Goal: Information Seeking & Learning: Learn about a topic

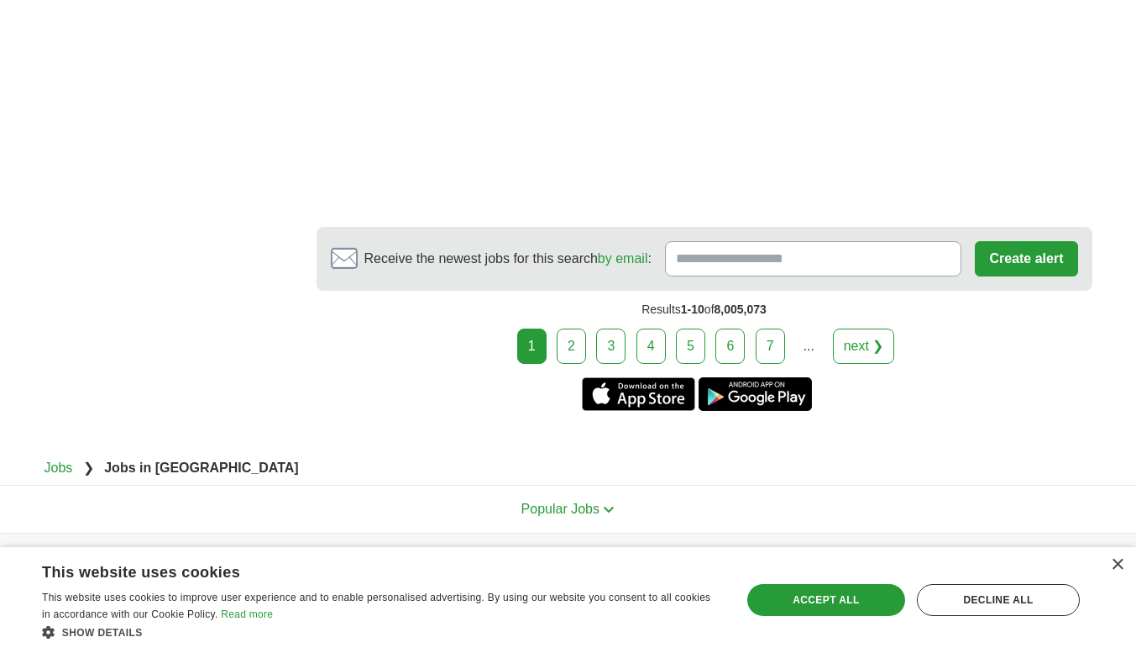
scroll to position [3085, 0]
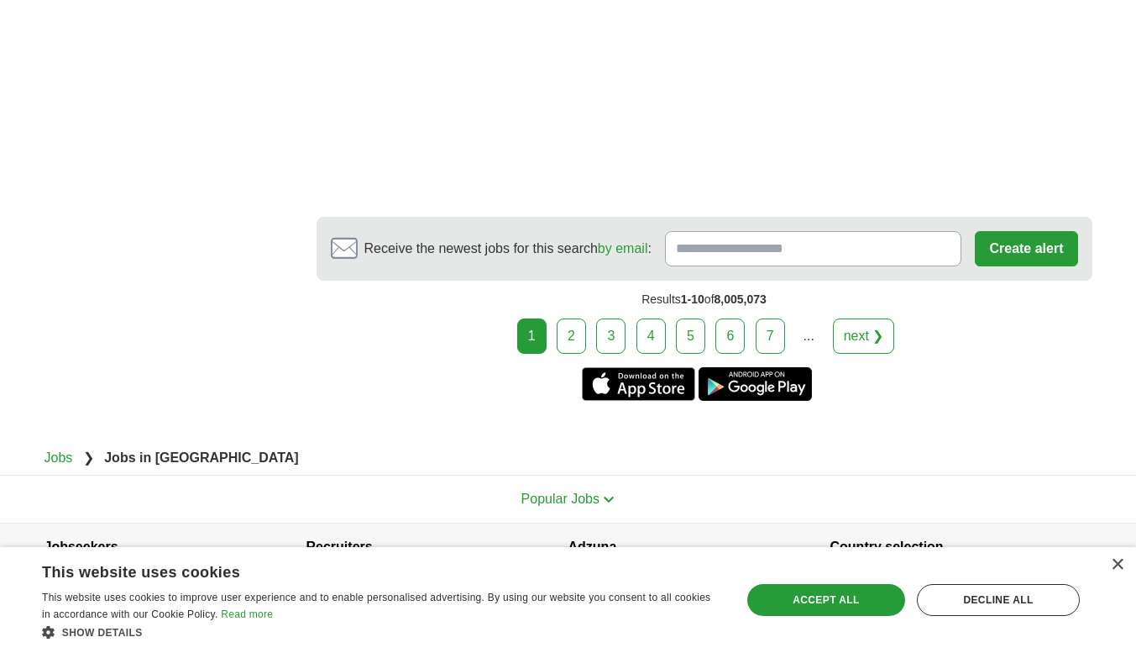
click at [573, 318] on link "2" at bounding box center [571, 335] width 29 height 35
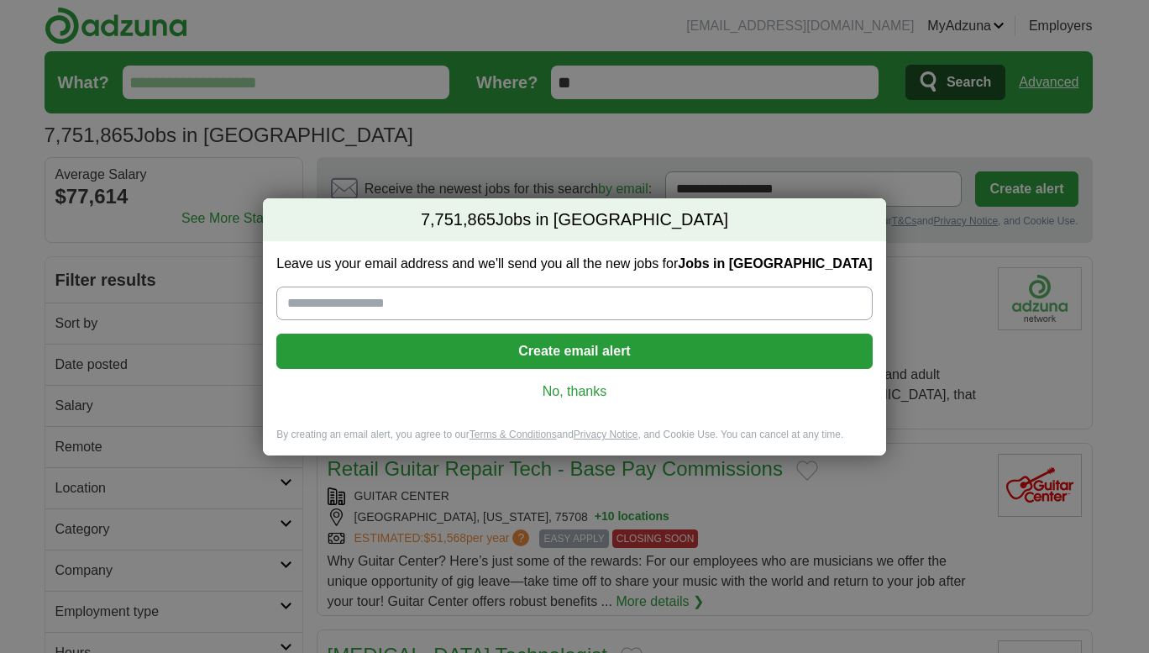
click at [583, 399] on link "No, thanks" at bounding box center [574, 391] width 569 height 18
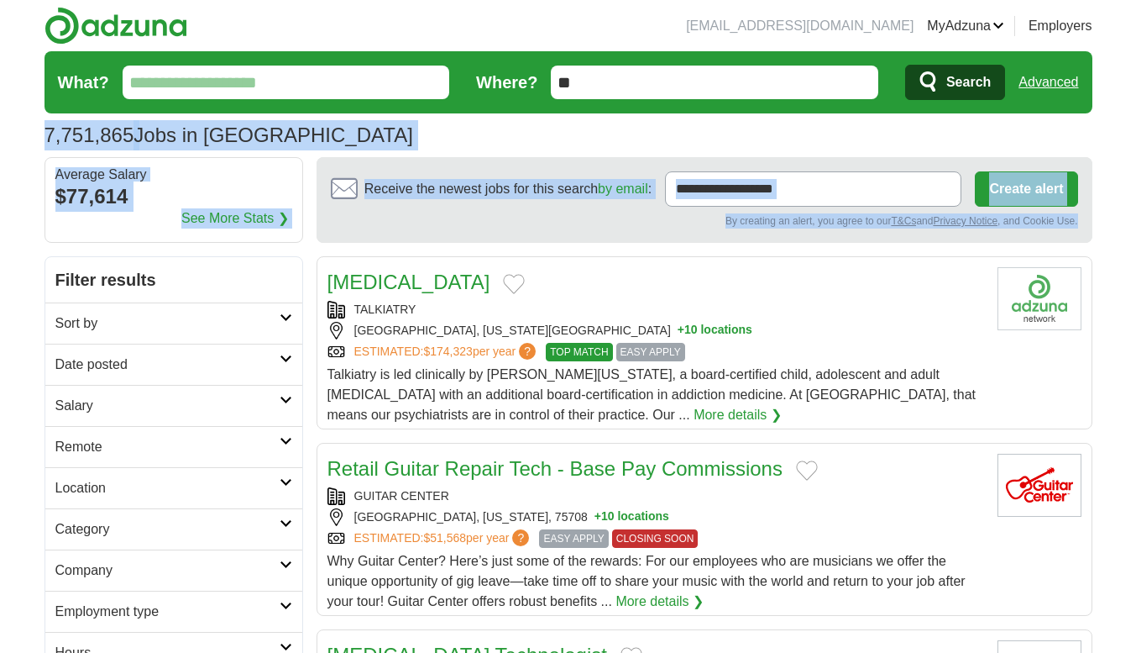
drag, startPoint x: 1130, startPoint y: 104, endPoint x: 1114, endPoint y: 219, distance: 116.3
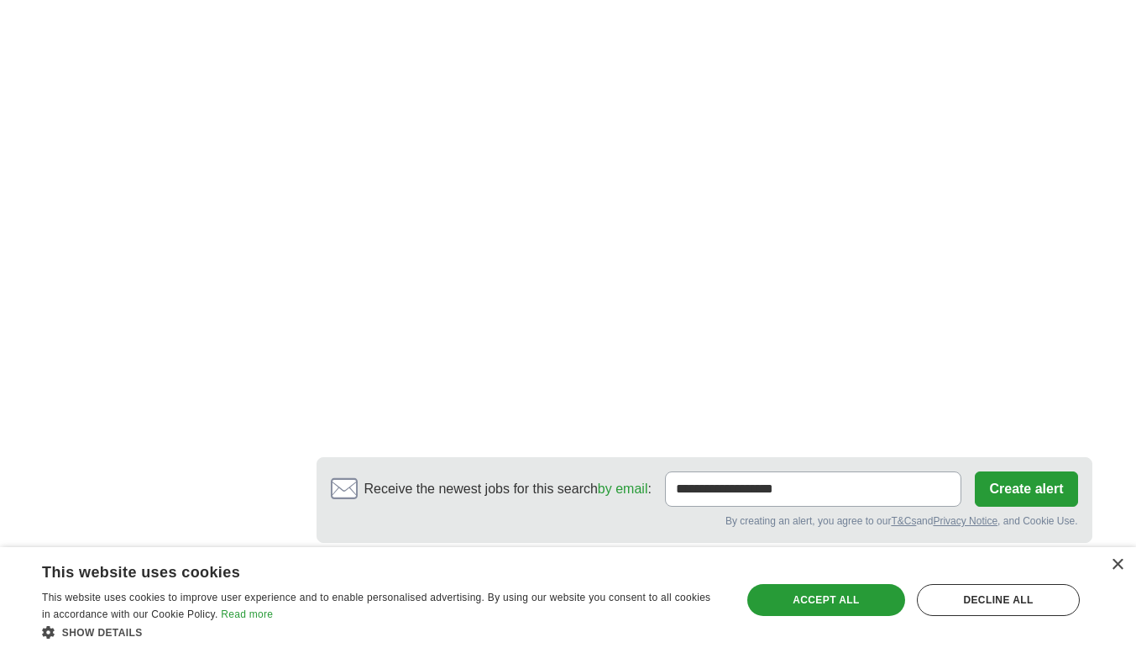
scroll to position [2739, 0]
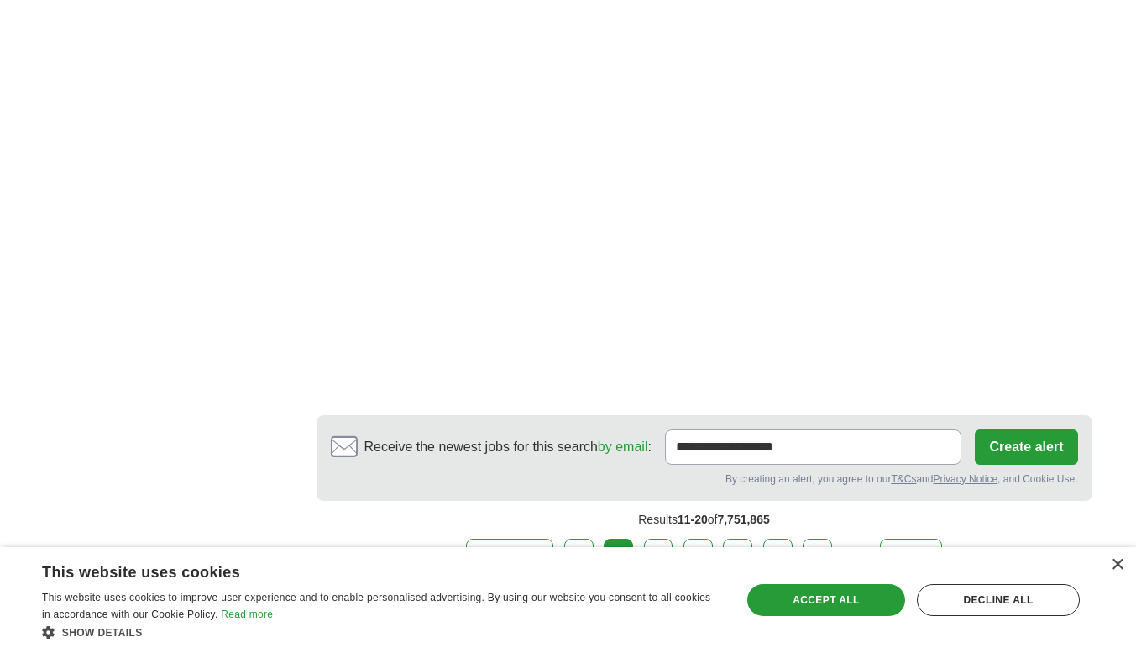
click at [658, 543] on link "3" at bounding box center [658, 555] width 29 height 35
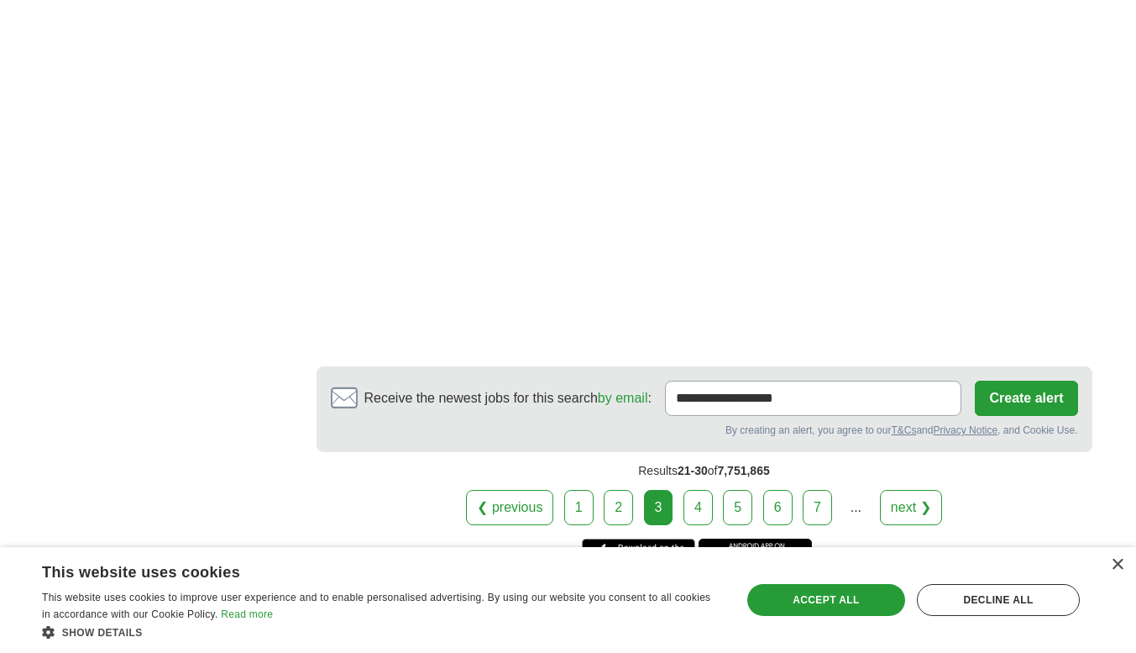
scroll to position [2719, 0]
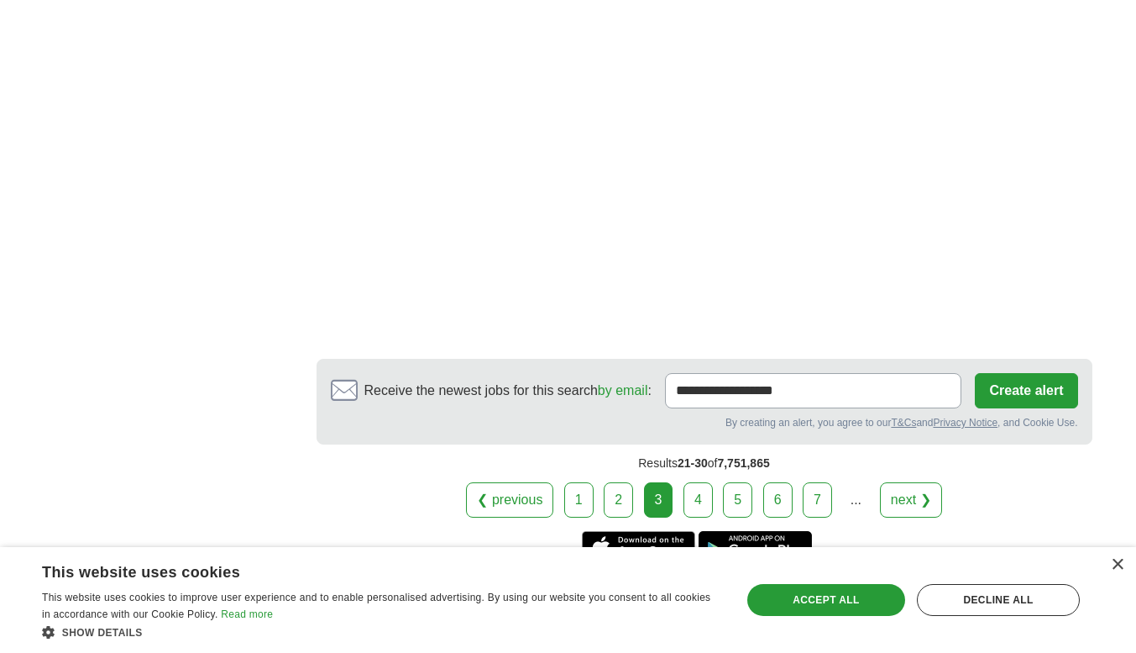
click at [709, 482] on link "4" at bounding box center [698, 499] width 29 height 35
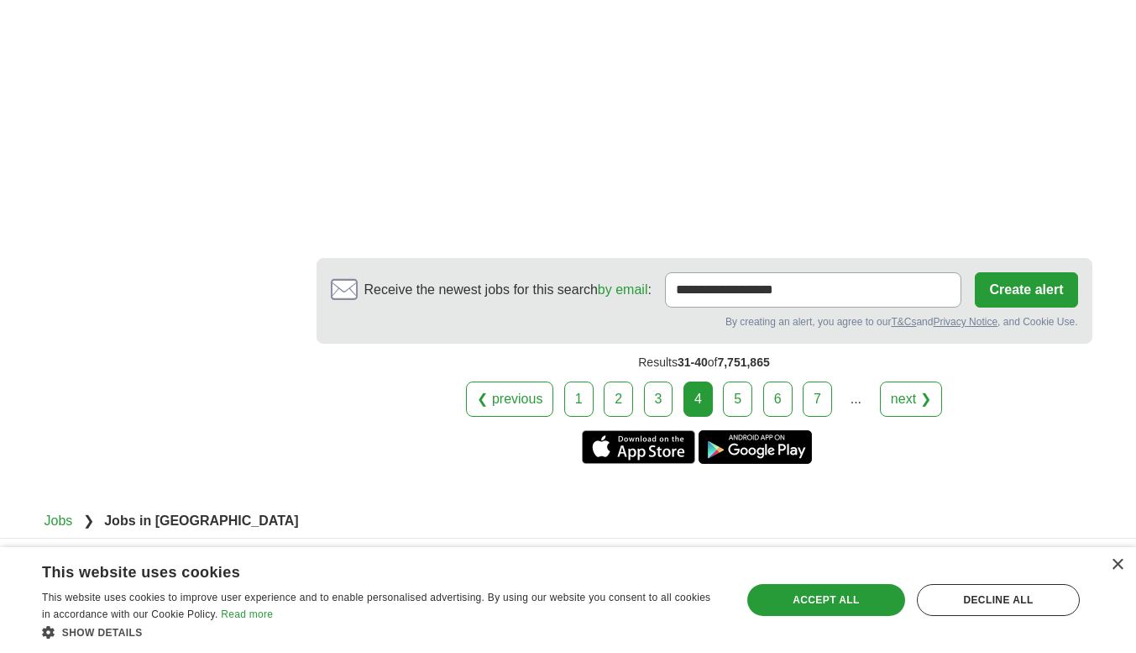
scroll to position [3207, 0]
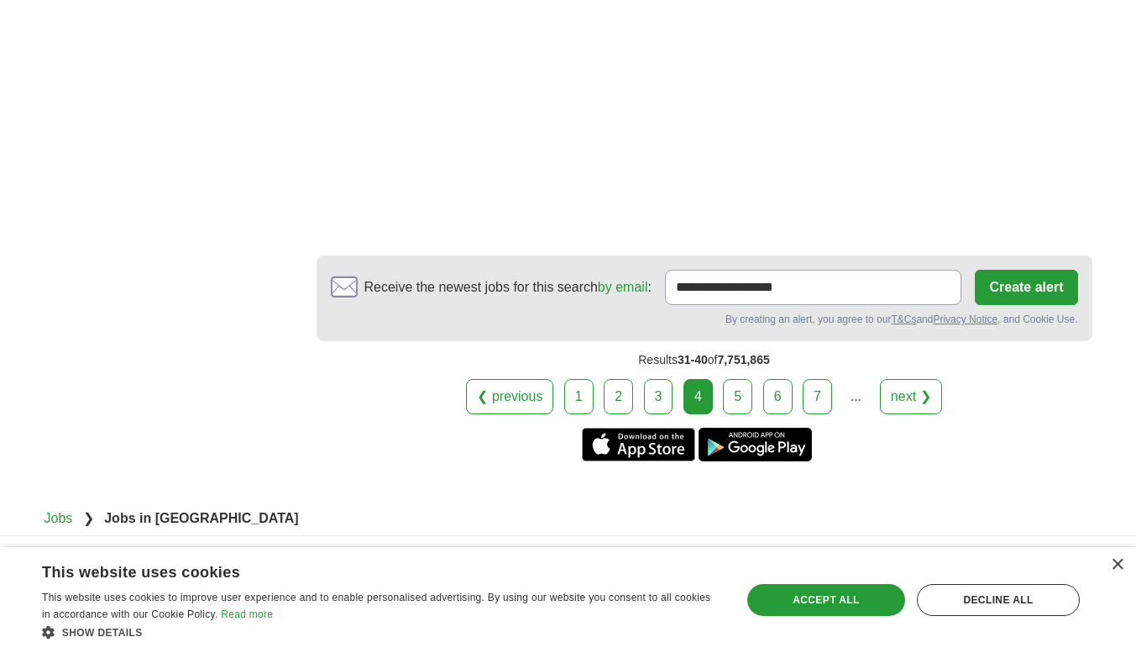
click at [737, 379] on link "5" at bounding box center [737, 396] width 29 height 35
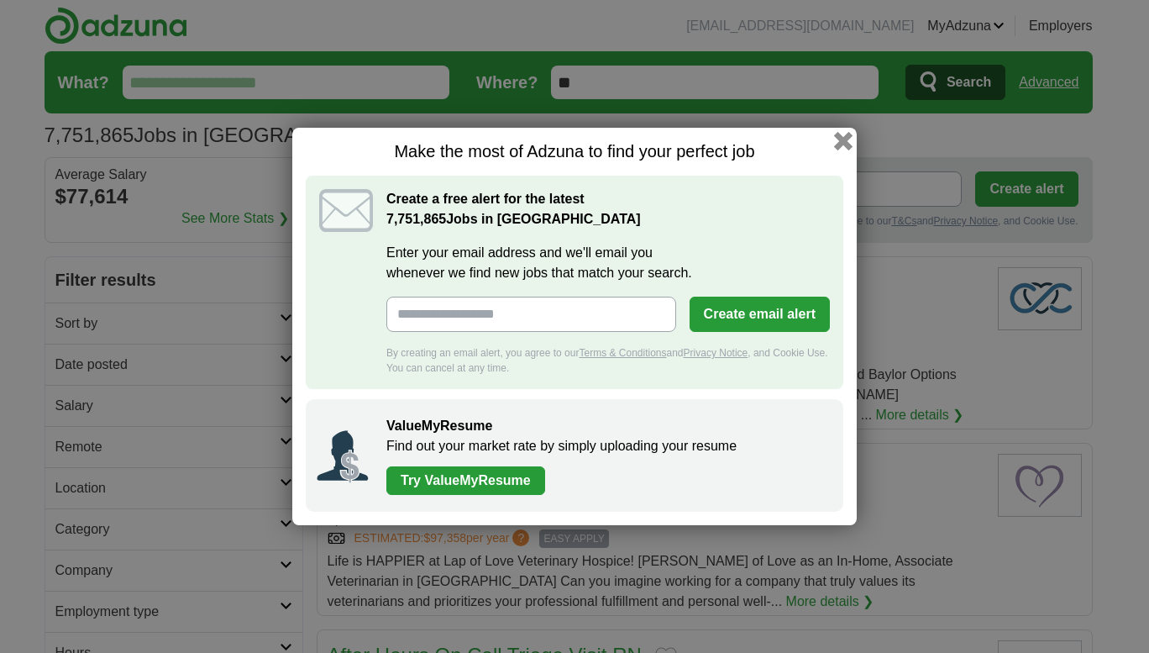
click at [844, 139] on button "button" at bounding box center [843, 141] width 18 height 18
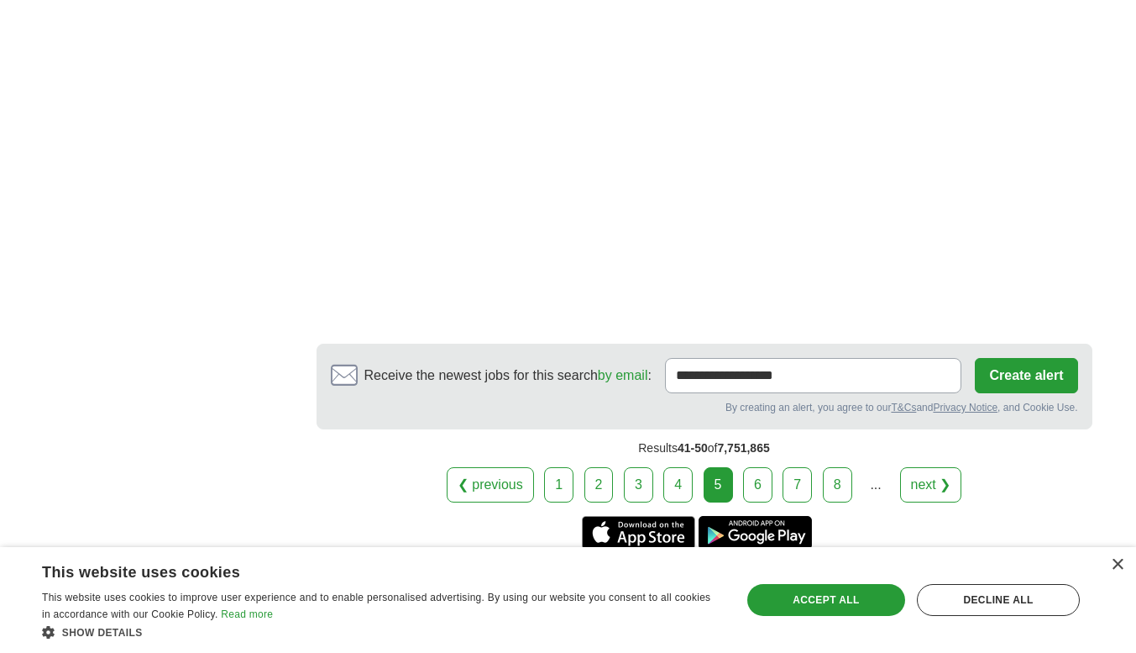
scroll to position [2866, 0]
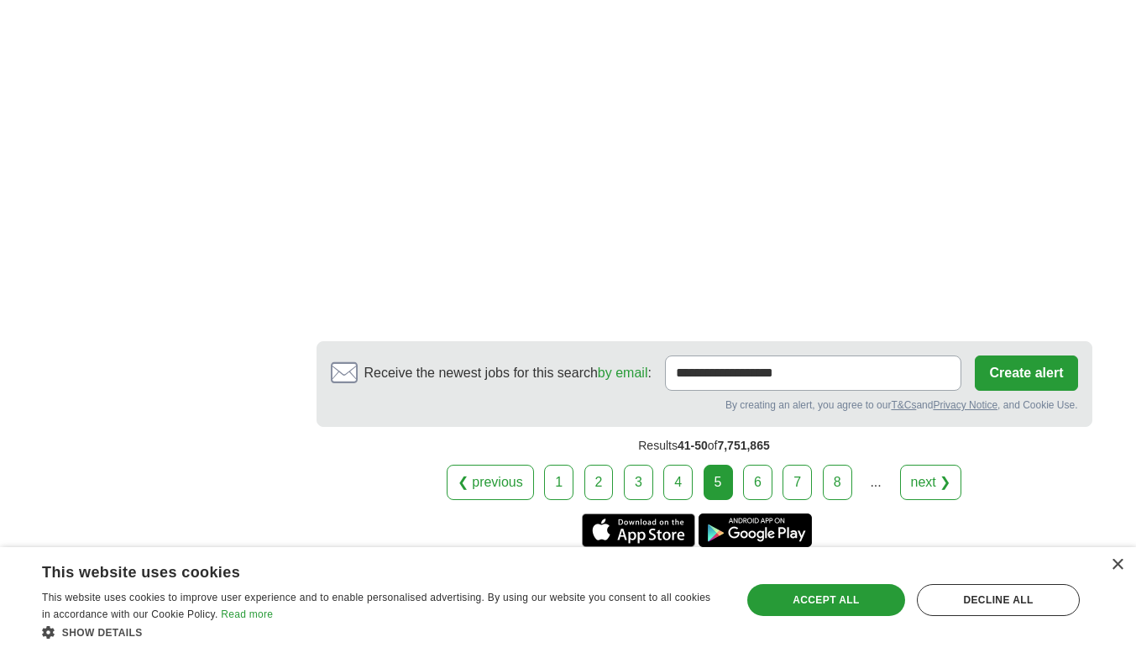
click at [764, 466] on link "6" at bounding box center [757, 481] width 29 height 35
click at [760, 464] on link "6" at bounding box center [757, 481] width 29 height 35
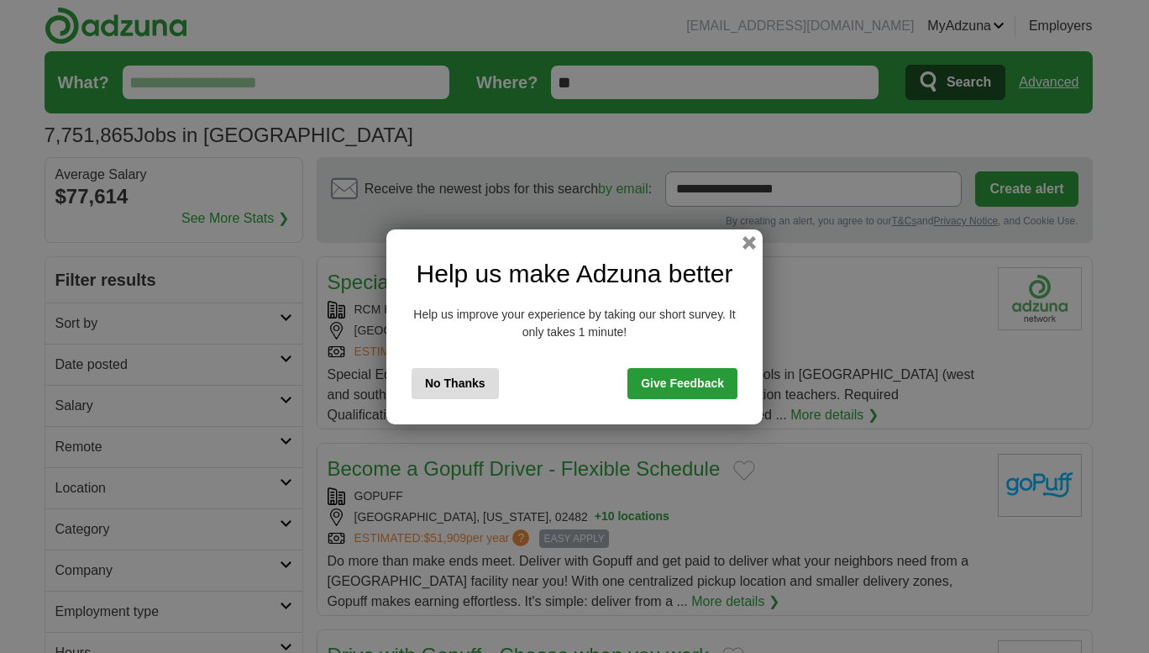
click at [462, 377] on button "No Thanks" at bounding box center [455, 383] width 87 height 31
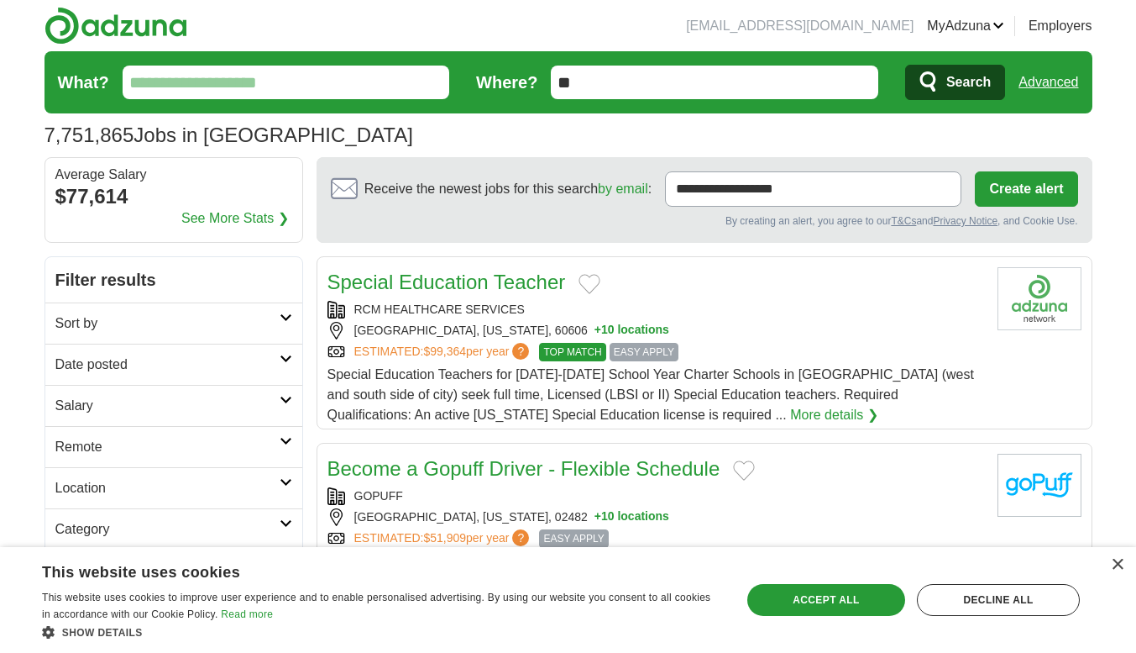
click at [177, 78] on input "What?" at bounding box center [287, 83] width 328 height 34
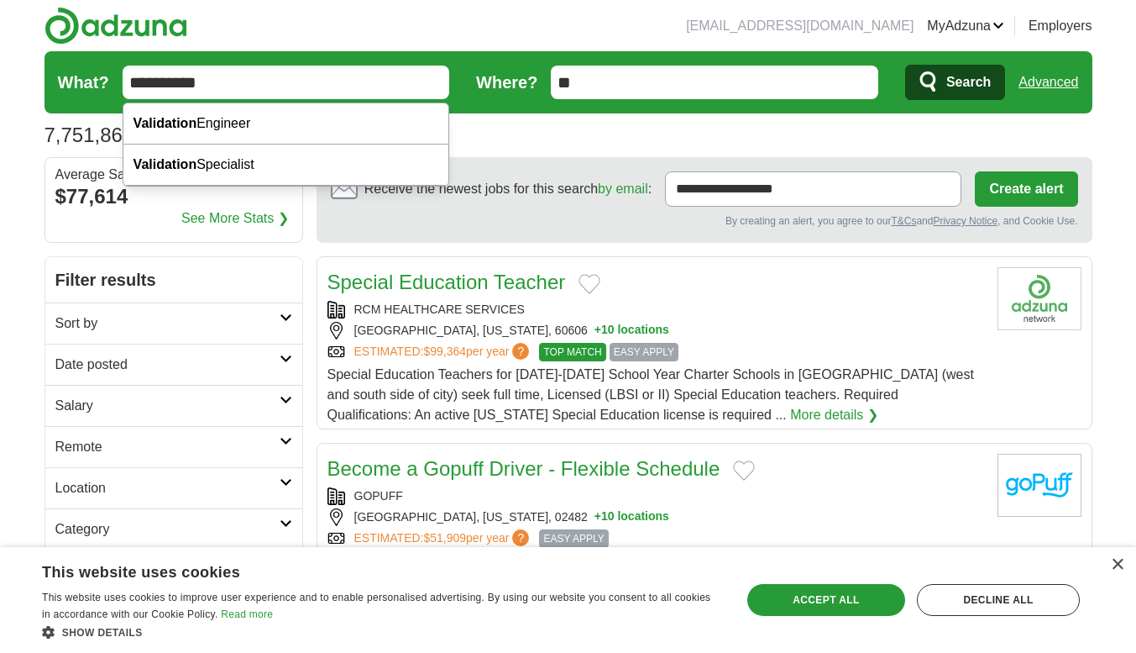
type input "**********"
click at [905, 65] on button "Search" at bounding box center [955, 82] width 100 height 35
